Goal: Task Accomplishment & Management: Manage account settings

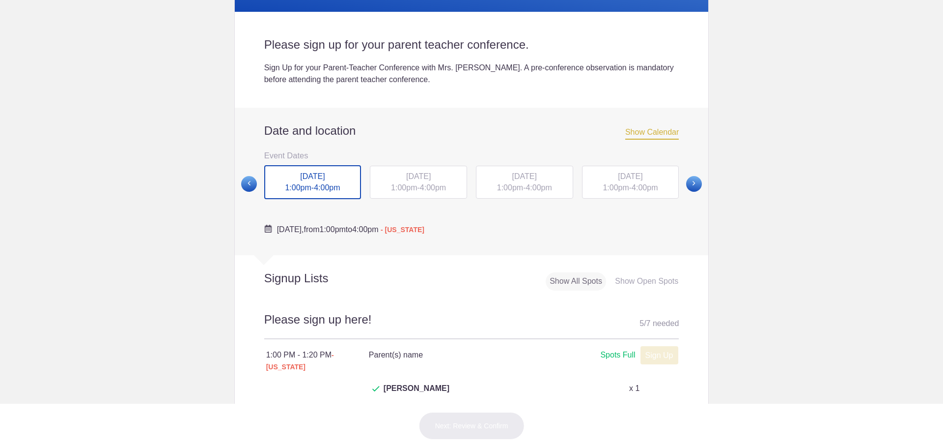
scroll to position [246, 0]
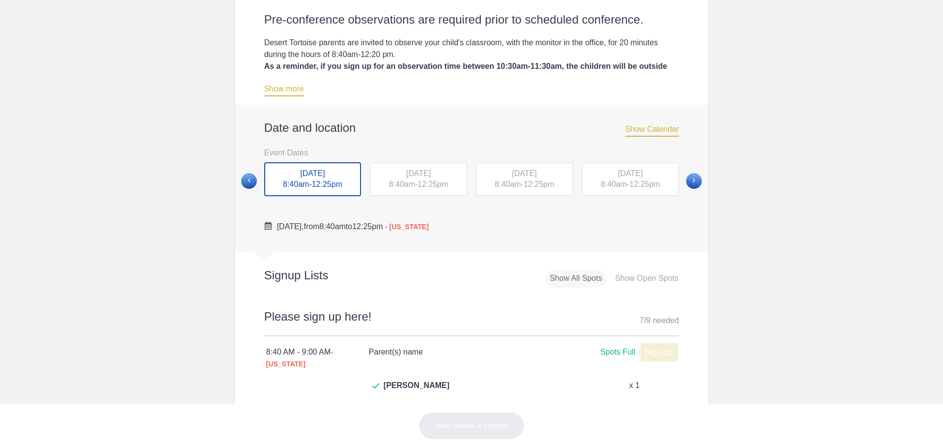
scroll to position [241, 0]
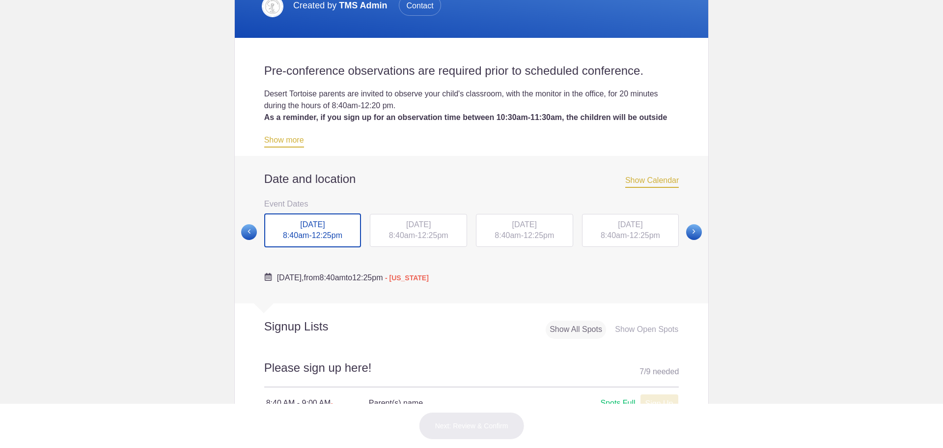
click at [421, 242] on div "[DATE] 8:40am - 12:25pm" at bounding box center [418, 230] width 97 height 33
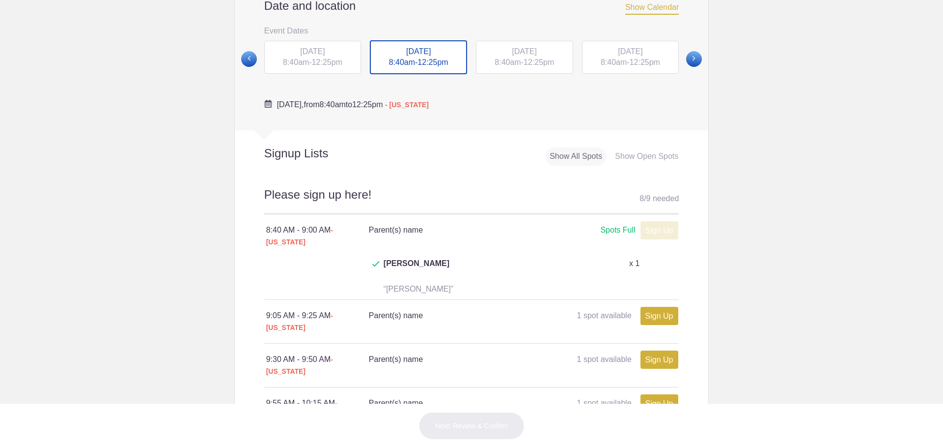
scroll to position [323, 0]
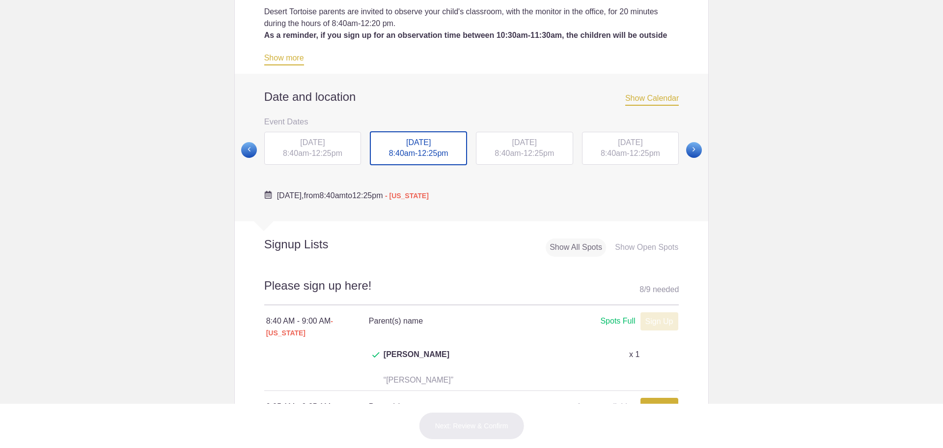
click at [530, 163] on div "[DATE] 8:40am - 12:25pm" at bounding box center [524, 148] width 97 height 33
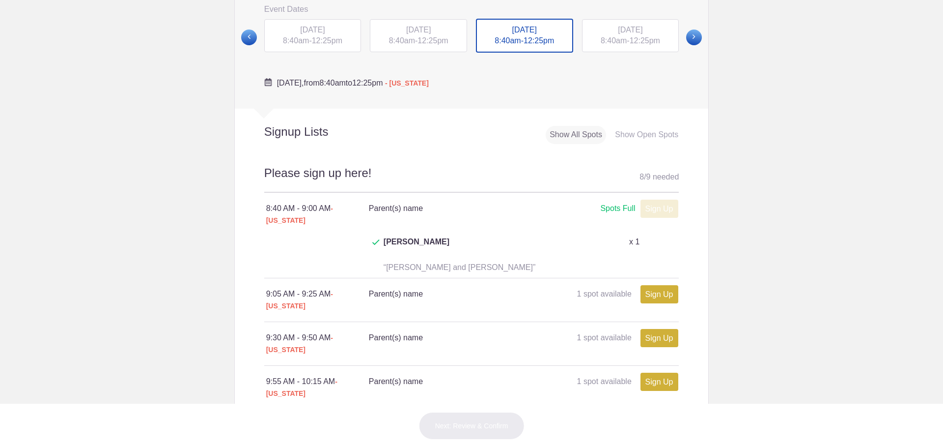
scroll to position [372, 0]
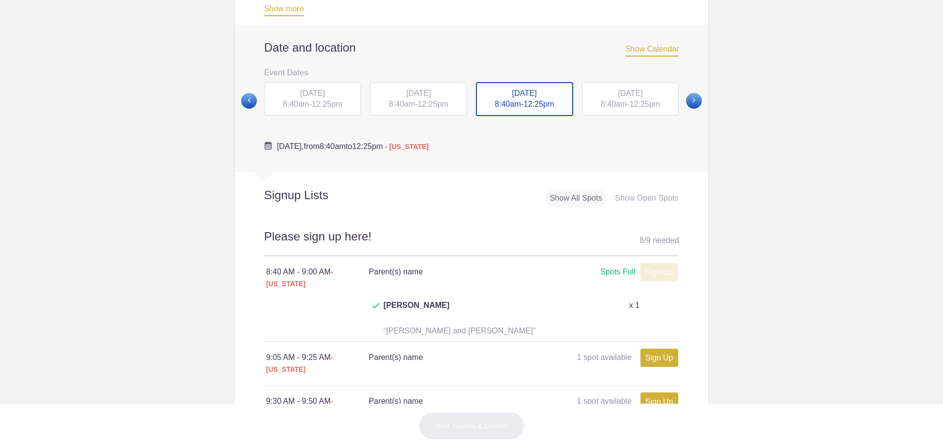
click at [618, 97] on span "[DATE]" at bounding box center [630, 93] width 25 height 8
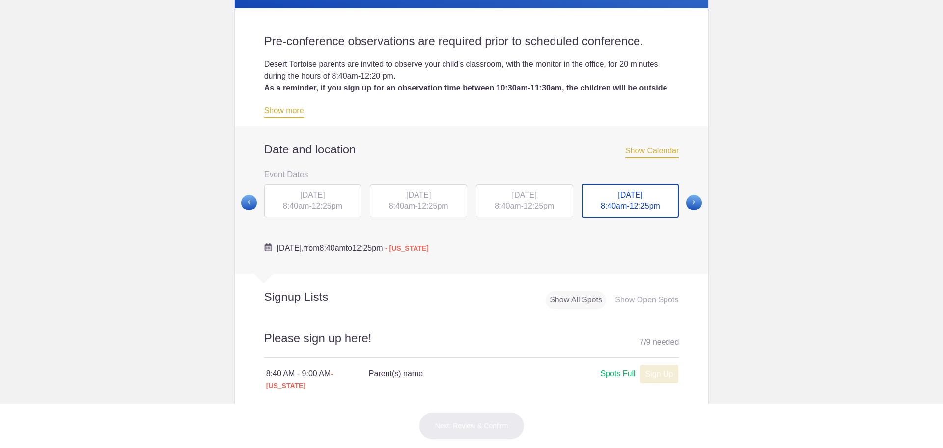
scroll to position [126, 0]
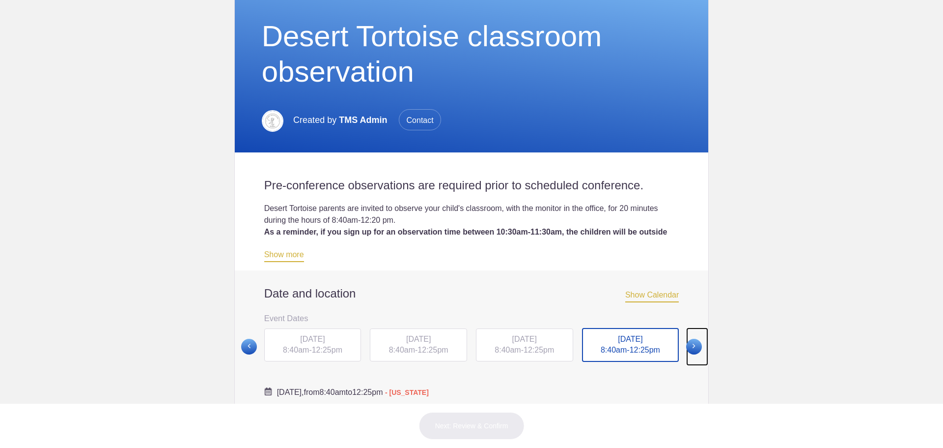
click at [692, 350] on span at bounding box center [694, 346] width 16 height 16
click at [324, 346] on span "12:25pm" at bounding box center [327, 349] width 30 height 8
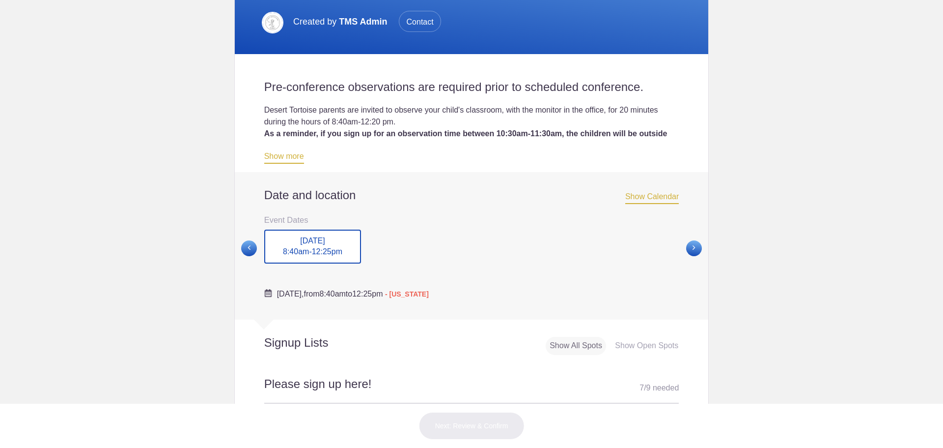
scroll to position [0, 0]
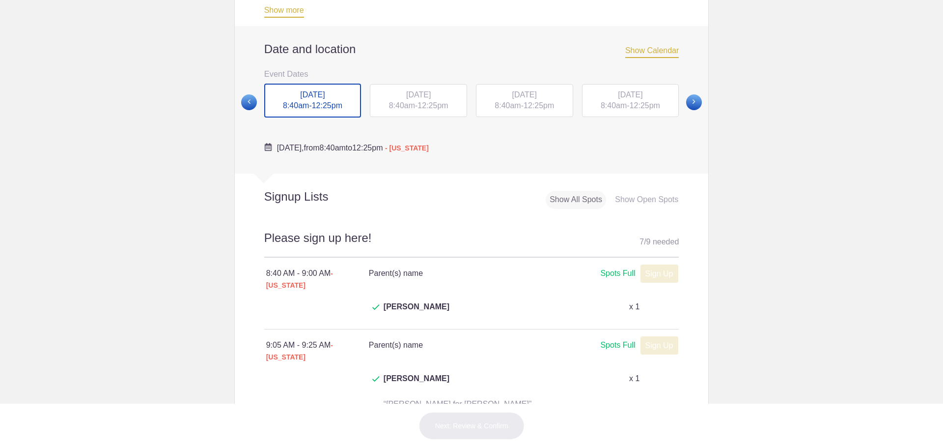
scroll to position [393, 0]
